Goal: Task Accomplishment & Management: Complete application form

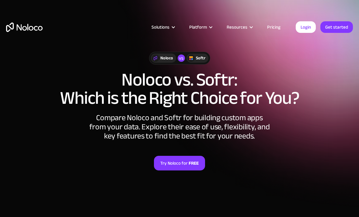
click at [338, 26] on link "Get started" at bounding box center [336, 27] width 33 height 12
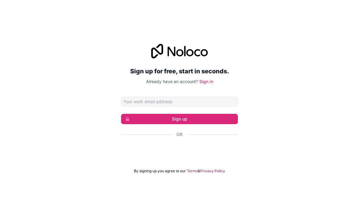
click at [130, 106] on input "Email address" at bounding box center [179, 102] width 117 height 10
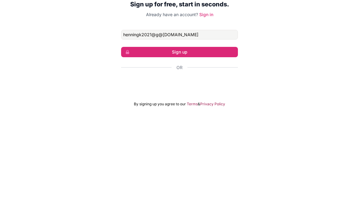
click at [142, 114] on button "Sign up" at bounding box center [179, 119] width 117 height 10
click at [134, 114] on button "Sign up" at bounding box center [179, 119] width 117 height 10
click at [269, 38] on div "Sign up for free, start in seconds. Already have an account? Sign in henningk20…" at bounding box center [179, 108] width 359 height 147
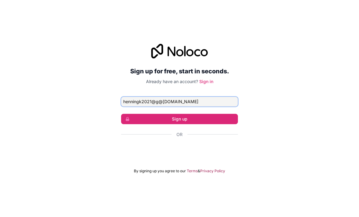
click at [160, 97] on input "henningk2021@g@[DOMAIN_NAME]" at bounding box center [179, 102] width 117 height 10
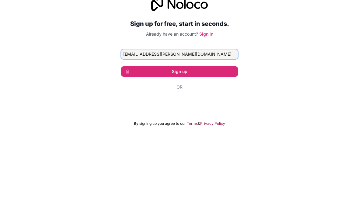
type input "[EMAIL_ADDRESS][DOMAIN_NAME]"
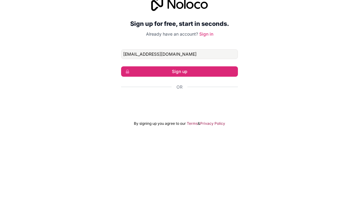
click at [137, 114] on button "Sign up" at bounding box center [179, 119] width 117 height 10
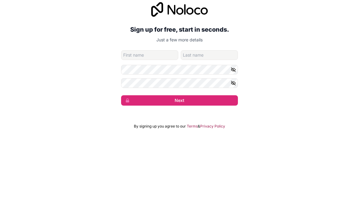
click at [310, 59] on div "Sign up for free, start in seconds. Just a few more details [EMAIL_ADDRESS][DOM…" at bounding box center [179, 101] width 359 height 120
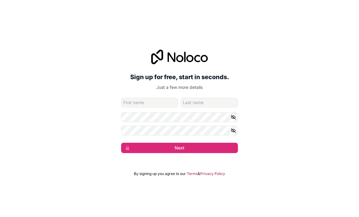
click at [126, 82] on div "Sign up for free, start in seconds. Just a few more details [EMAIL_ADDRESS][DOM…" at bounding box center [179, 101] width 117 height 103
click at [132, 98] on input "given-name" at bounding box center [149, 103] width 57 height 10
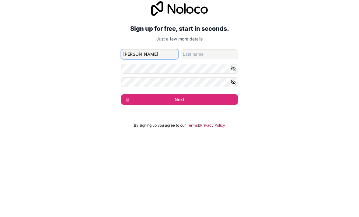
type input "[PERSON_NAME]"
click at [213, 98] on input "family-name" at bounding box center [209, 103] width 57 height 10
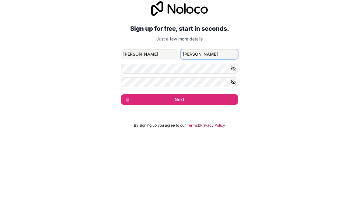
type input "[PERSON_NAME]"
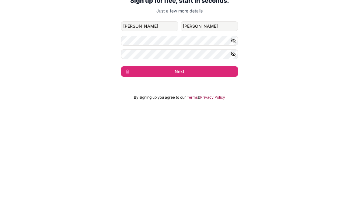
click at [143, 143] on button "Next" at bounding box center [179, 148] width 117 height 10
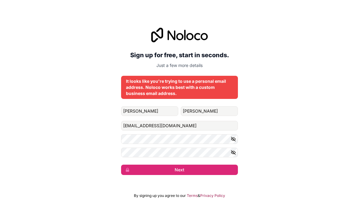
click at [203, 164] on button "Next" at bounding box center [179, 169] width 117 height 10
